Goal: Task Accomplishment & Management: Use online tool/utility

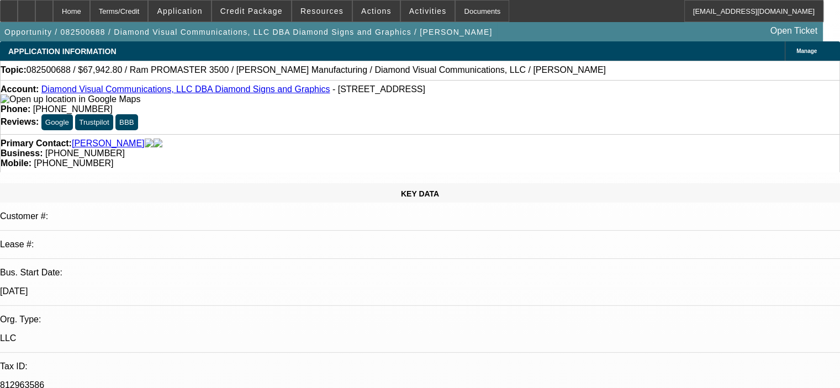
select select "0.1"
select select "0"
select select "3"
select select "0"
select select "6"
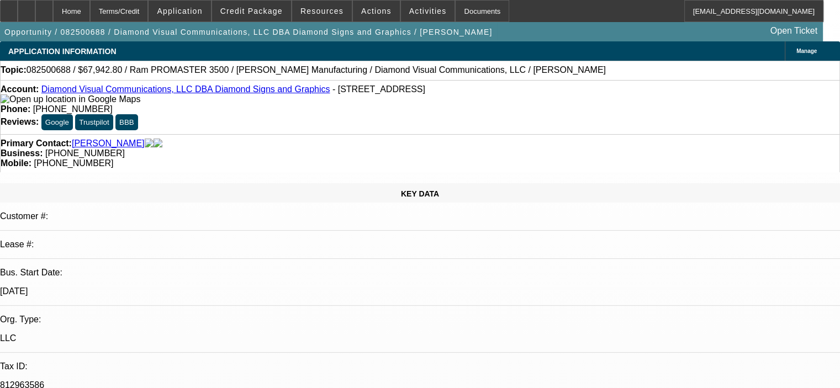
select select "0"
select select "6"
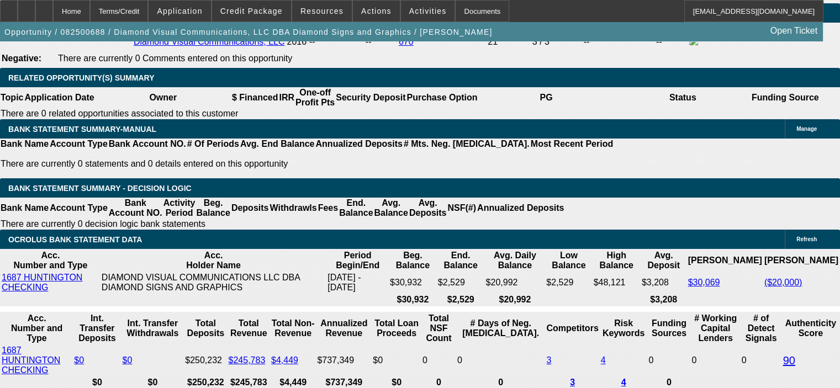
scroll to position [1767, 0]
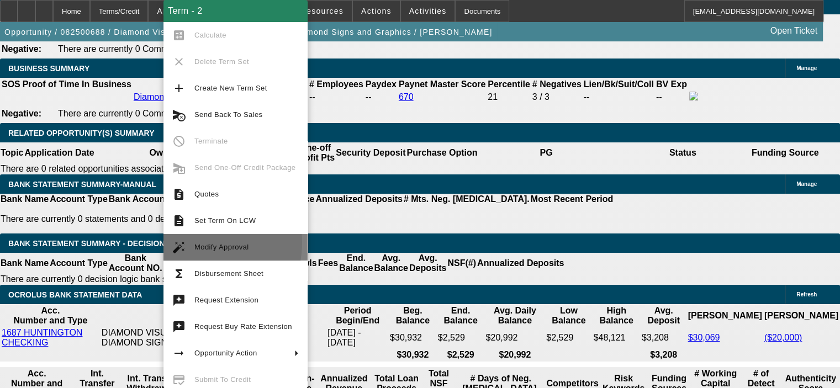
click at [194, 242] on span "Modify Approval" at bounding box center [246, 247] width 104 height 13
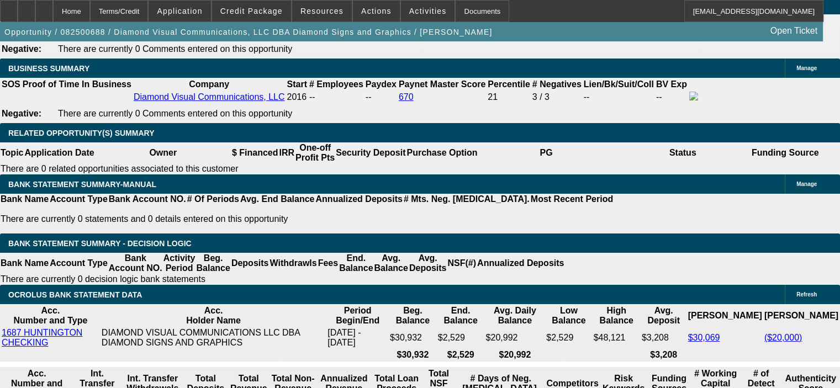
select select "0.1"
select select "0"
select select "3"
select select "0"
select select "6"
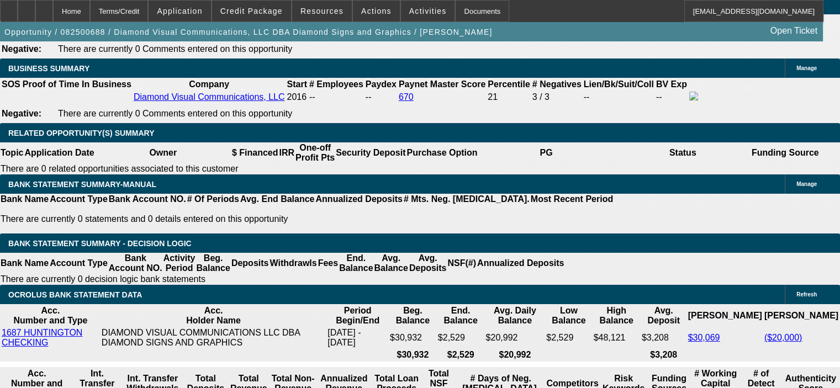
select select "0.1"
select select "0"
select select "3"
select select "0"
select select "6"
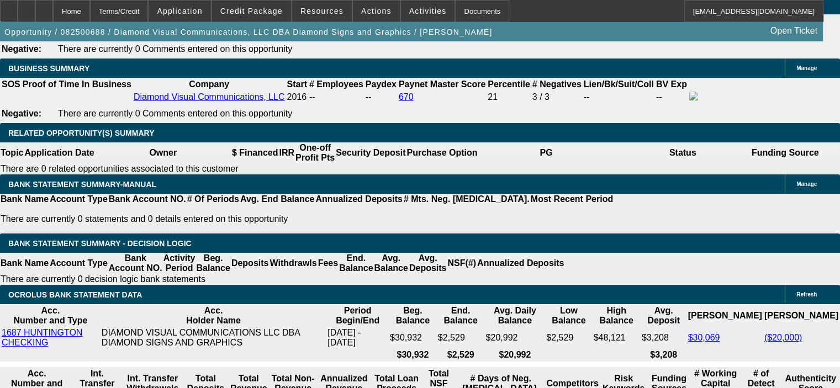
select select "0"
select select "6"
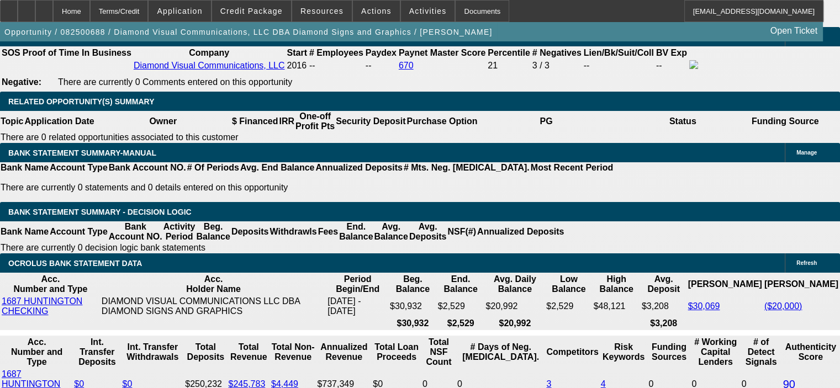
scroll to position [1822, 0]
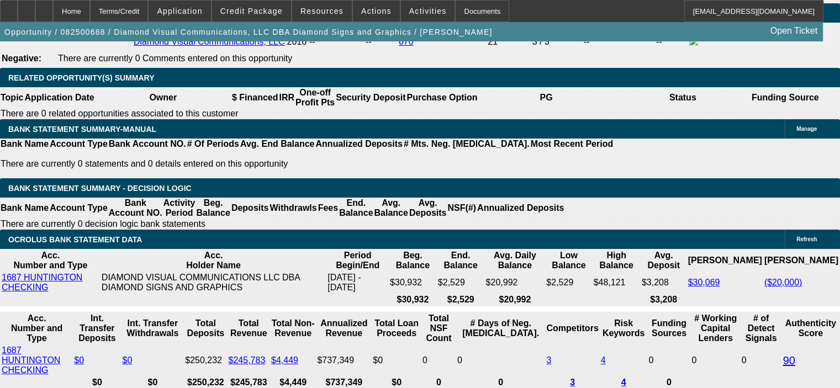
drag, startPoint x: 211, startPoint y: 304, endPoint x: 241, endPoint y: 300, distance: 30.7
type input "8"
type input "UNKNOWN"
type input "8."
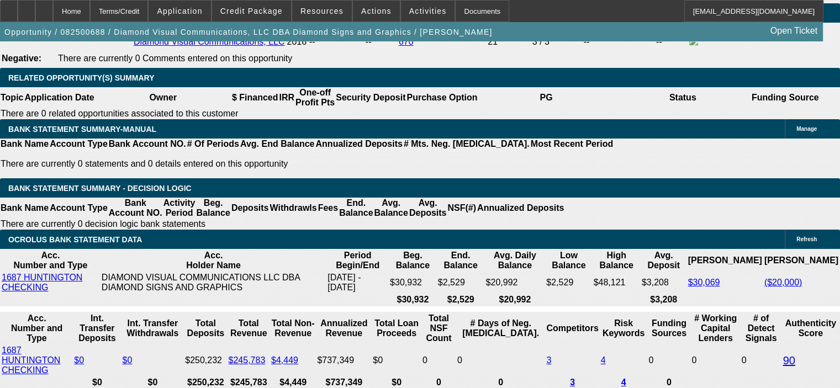
type input "$1,191.26"
type input "8.9"
type input "$1,221.34"
type input "8.9"
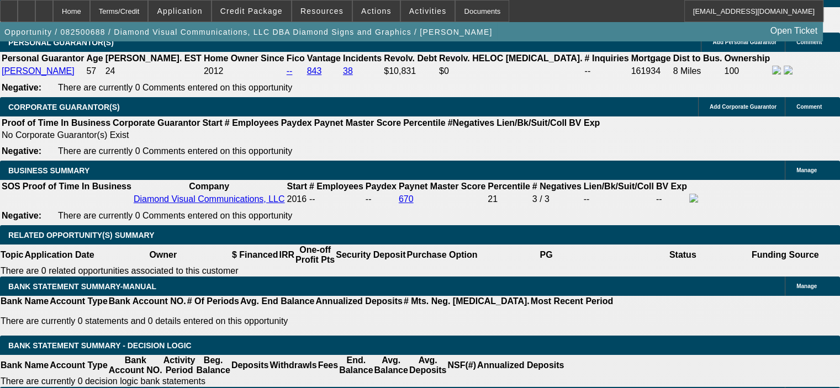
scroll to position [1656, 0]
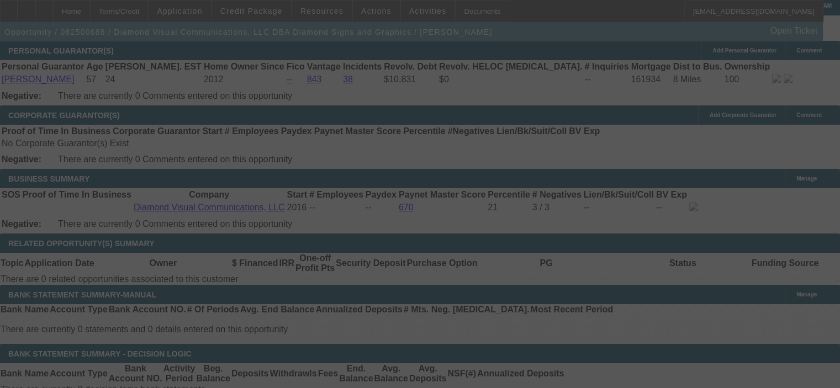
select select "0.1"
select select "0"
select select "3"
select select "0"
select select "6"
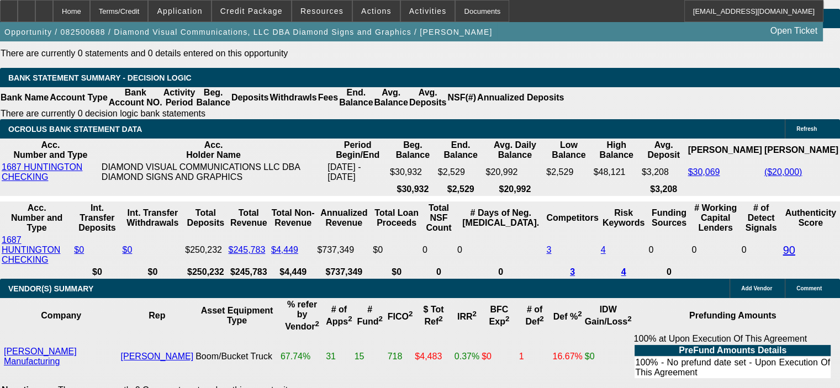
scroll to position [1877, 0]
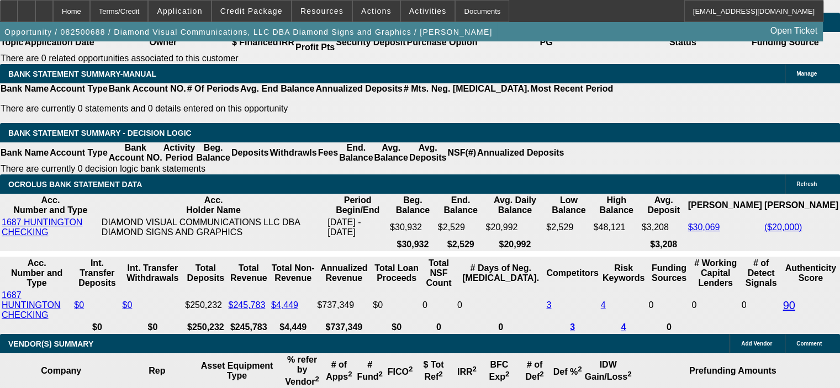
drag, startPoint x: 136, startPoint y: 269, endPoint x: 204, endPoint y: 263, distance: 67.7
type input "7"
type input "UNKNOWN"
type input "$7,549.20"
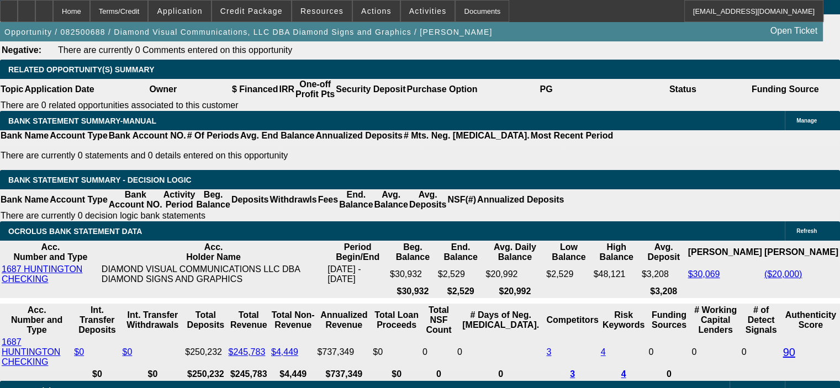
scroll to position [1767, 0]
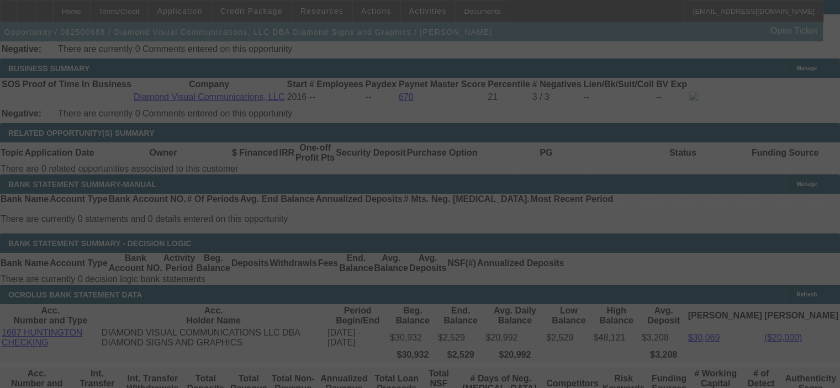
select select "0.1"
select select "0"
select select "3"
select select "0"
select select "6"
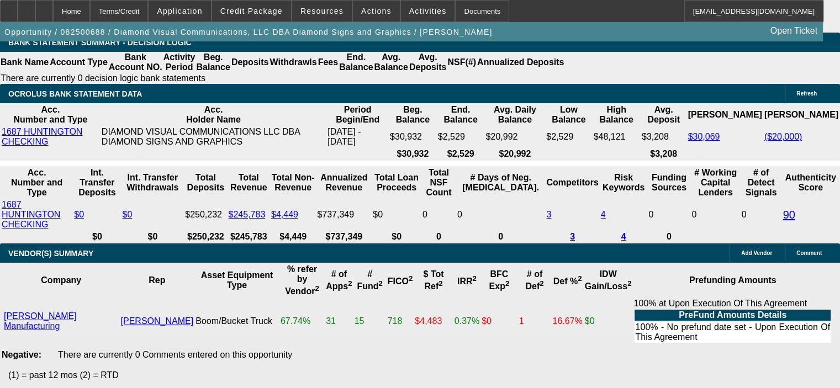
scroll to position [1987, 0]
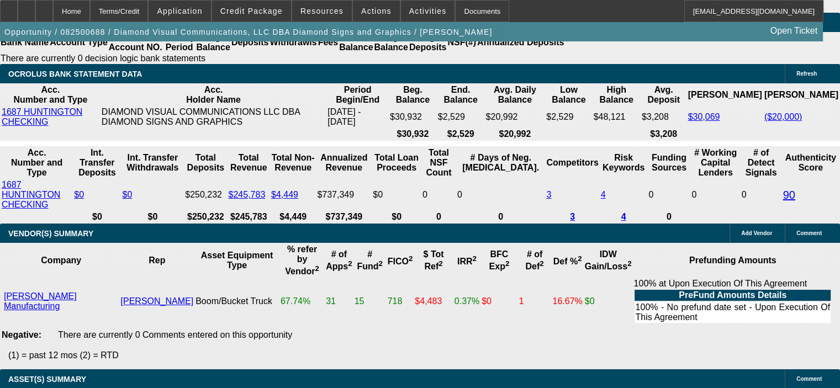
drag, startPoint x: 203, startPoint y: 140, endPoint x: 244, endPoint y: 137, distance: 40.9
type input "9"
type input "UNKNOWN"
type input "9."
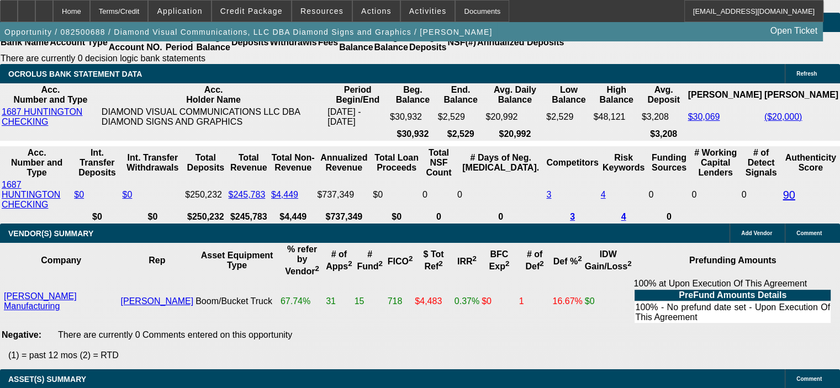
type input "$1,224.71"
type input "9.5"
type input "$1,241.63"
type input "9.5"
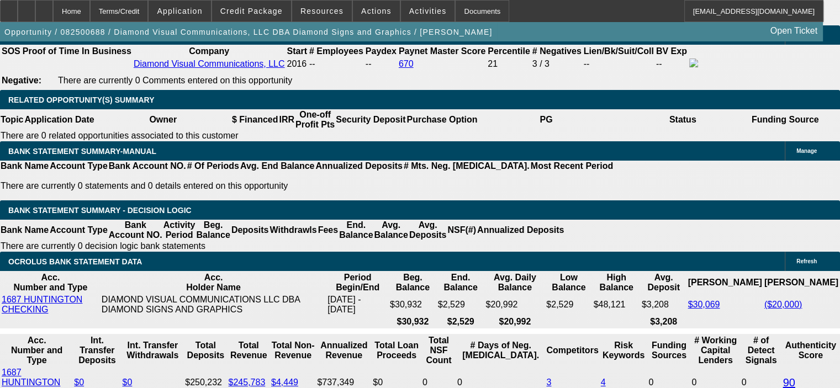
scroll to position [1767, 0]
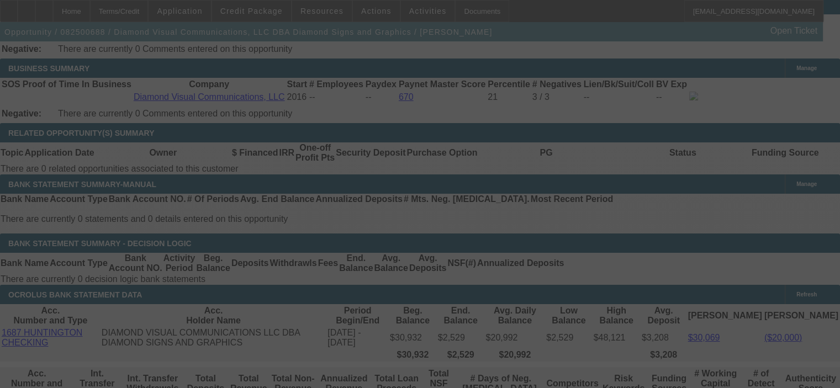
select select "0.1"
select select "0"
select select "3"
select select "0"
select select "6"
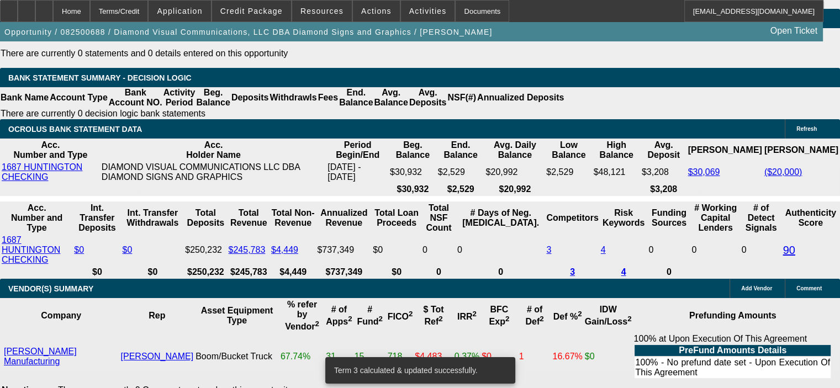
scroll to position [1987, 0]
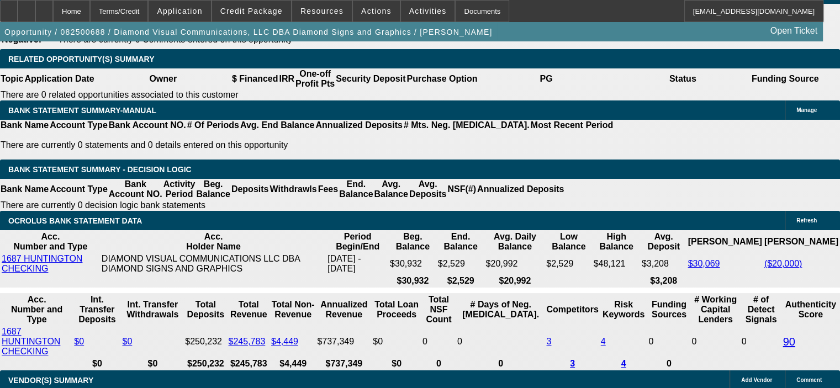
scroll to position [1822, 0]
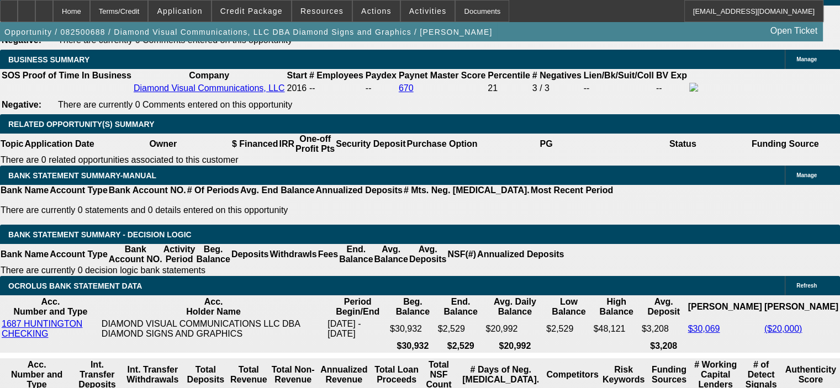
scroll to position [1711, 0]
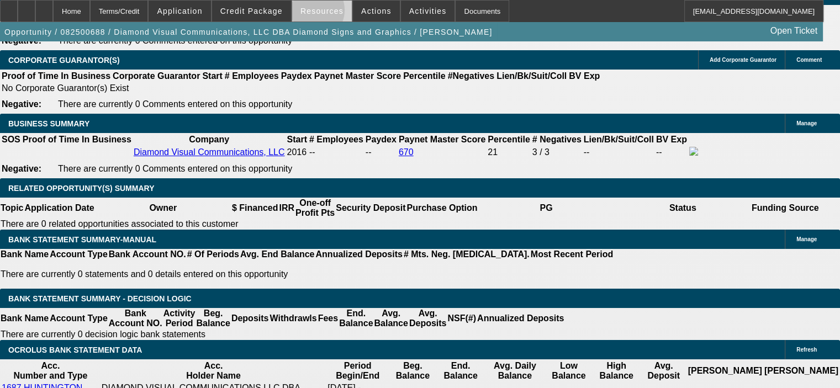
click at [314, 13] on span "Resources" at bounding box center [321, 11] width 43 height 9
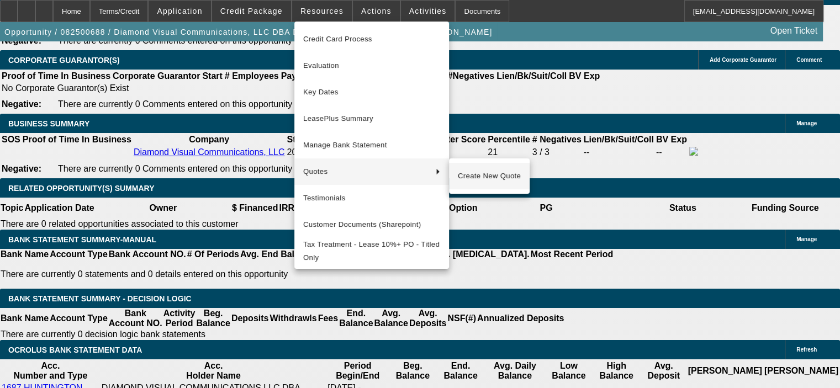
click at [492, 173] on span "Create New Quote" at bounding box center [489, 175] width 63 height 13
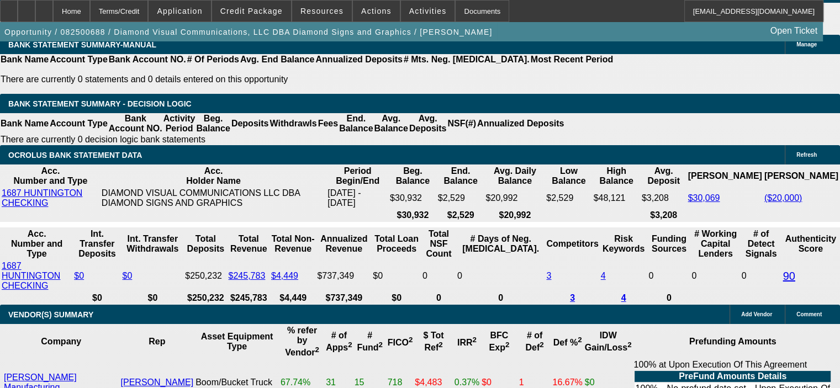
scroll to position [1822, 0]
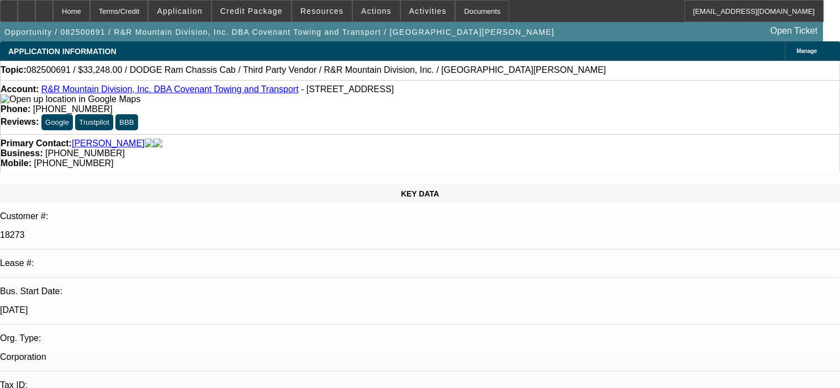
select select "0"
select select "6"
select select "0"
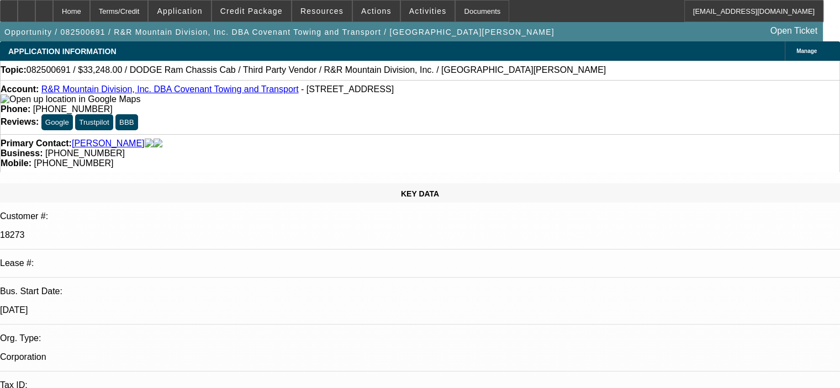
select select "0"
select select "6"
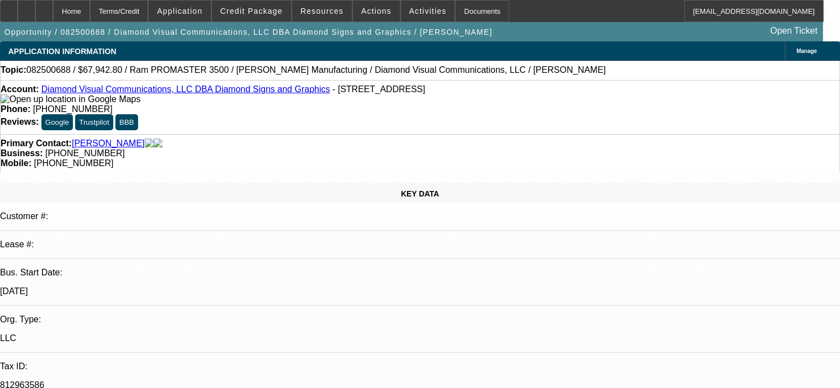
select select "0.1"
select select "0"
select select "3"
select select "0"
select select "6"
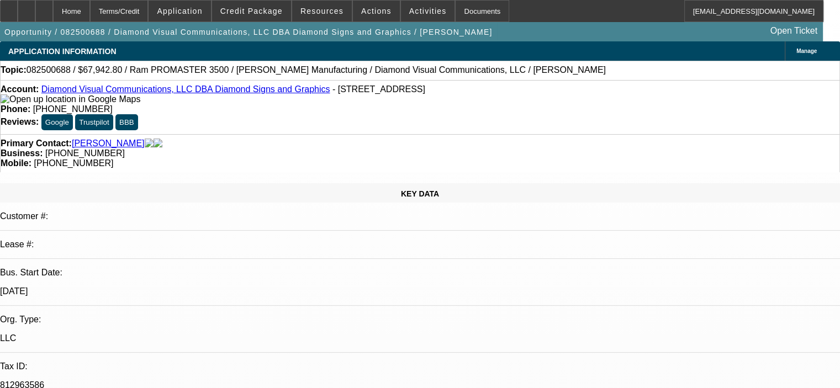
select select "0.1"
select select "0"
select select "3"
select select "0"
select select "6"
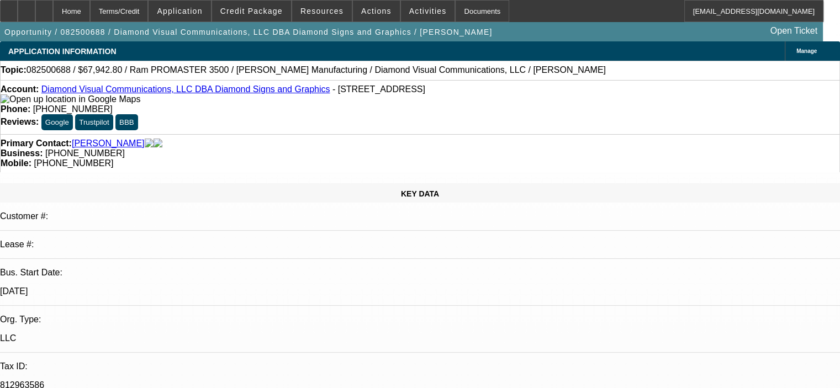
select select "0"
select select "6"
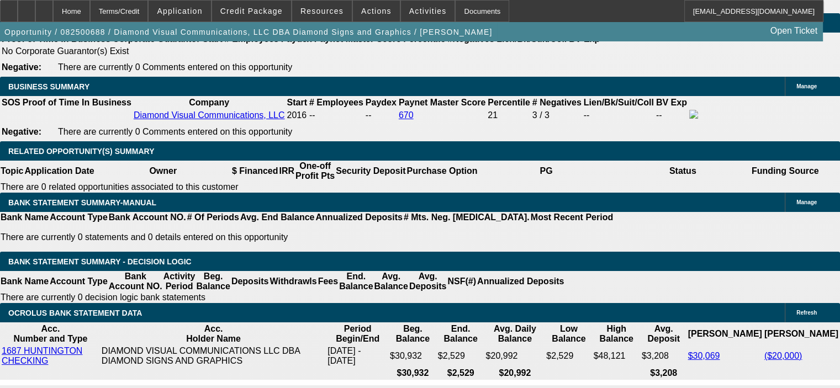
scroll to position [1822, 0]
